Goal: Book appointment/travel/reservation

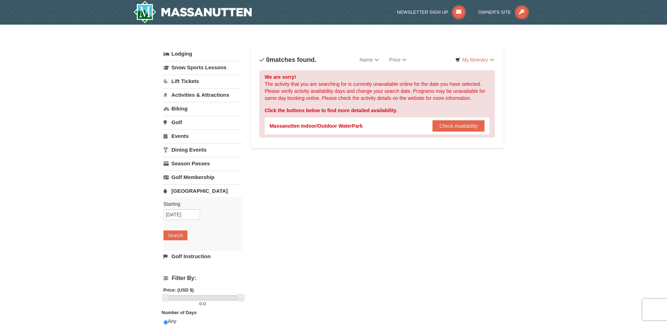
click at [180, 136] on link "Events" at bounding box center [203, 135] width 78 height 13
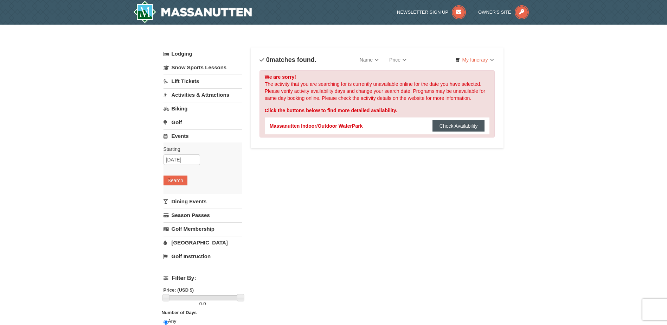
click at [467, 128] on button "Check Availability" at bounding box center [459, 125] width 52 height 11
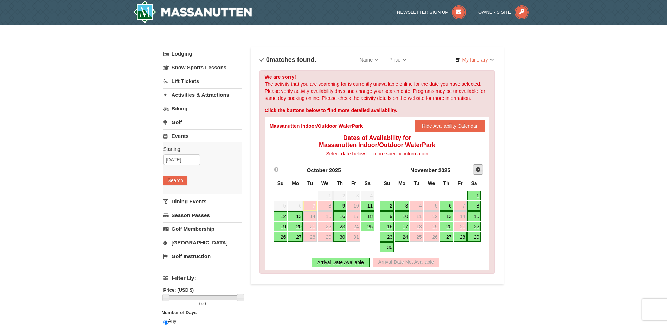
click at [480, 170] on span "Next" at bounding box center [479, 170] width 6 height 6
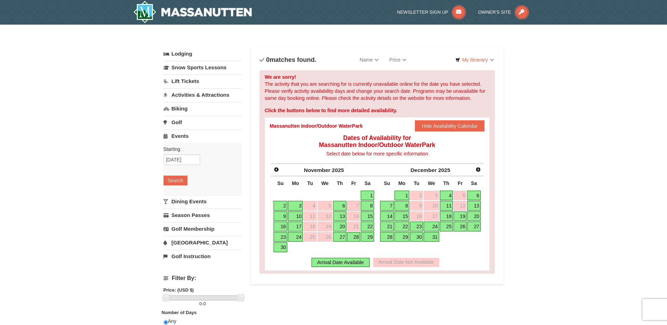
click at [371, 233] on link "29" at bounding box center [367, 237] width 13 height 10
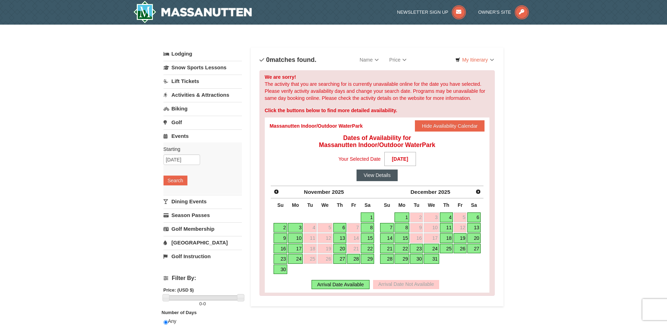
click at [375, 174] on button "View Details" at bounding box center [377, 175] width 41 height 11
